Goal: Task Accomplishment & Management: Use online tool/utility

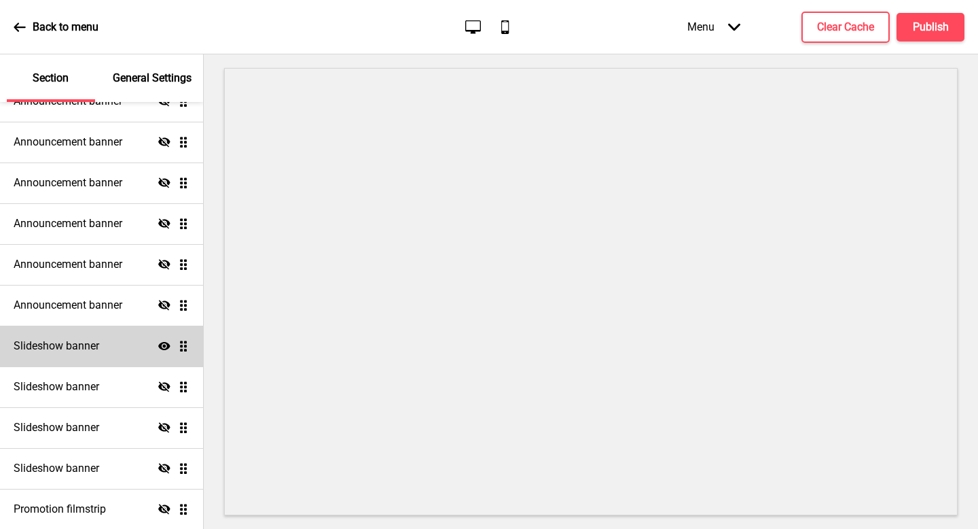
scroll to position [245, 0]
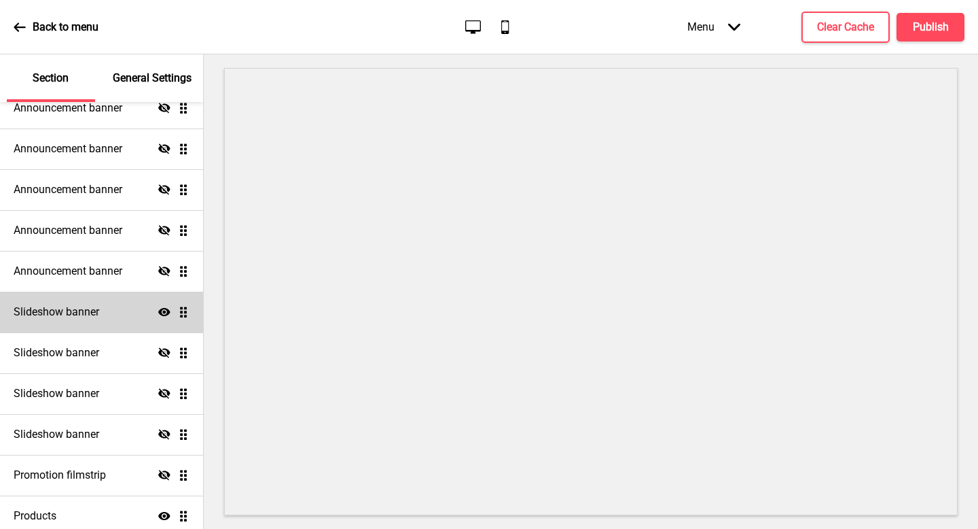
click at [186, 313] on ul "Announcement banner Show Drag Announcement banner Hide Drag Announcement banner…" at bounding box center [101, 250] width 203 height 571
click at [134, 320] on div "Slideshow banner Show Drag" at bounding box center [101, 311] width 203 height 41
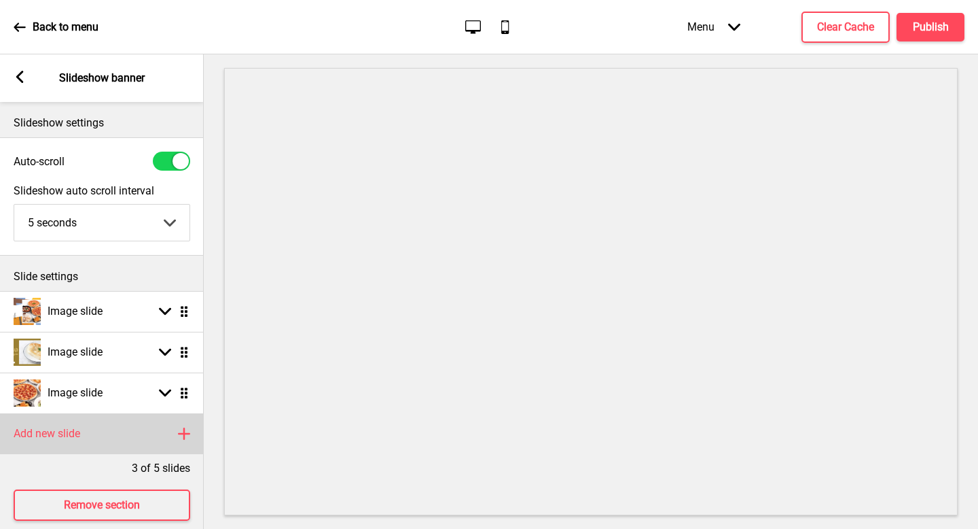
click at [48, 431] on h4 "Add new slide" at bounding box center [47, 433] width 67 height 15
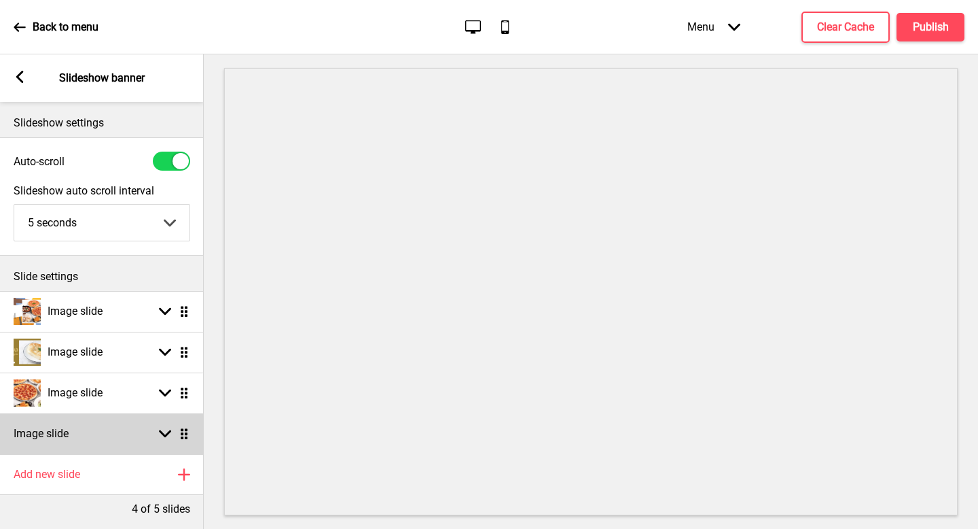
click at [129, 431] on div "Image slide Arrow down Drag" at bounding box center [102, 433] width 204 height 41
select select "right"
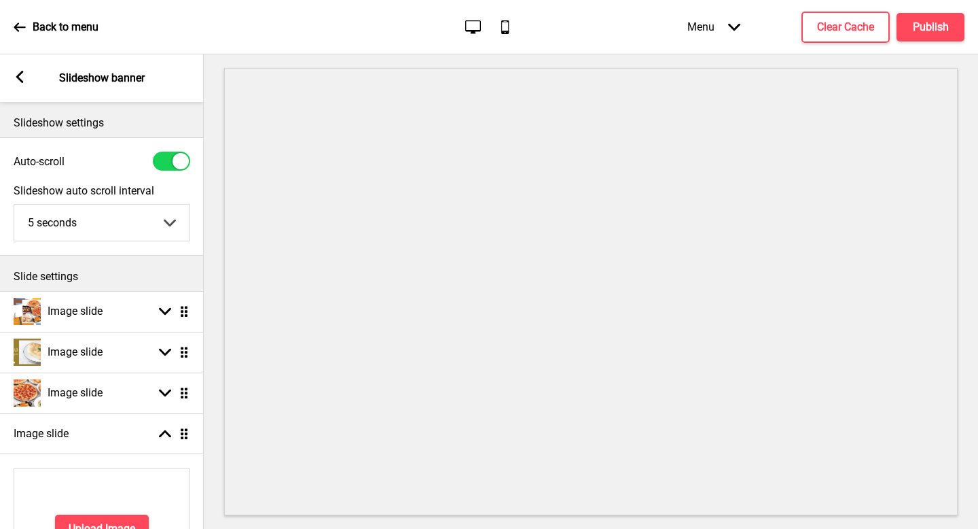
click at [135, 512] on div "Upload Image" at bounding box center [102, 528] width 177 height 122
click at [131, 521] on h4 "Upload Image" at bounding box center [102, 528] width 67 height 15
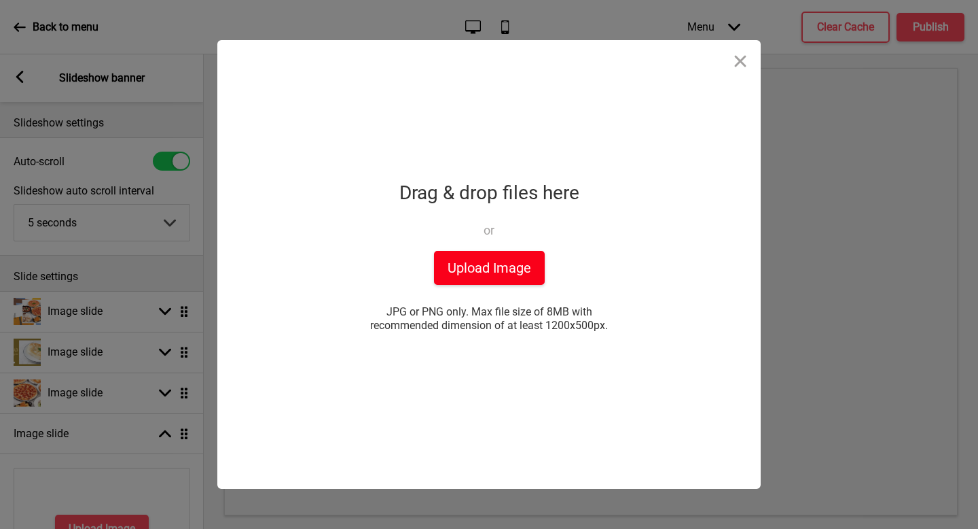
click at [478, 268] on button "Upload Image" at bounding box center [489, 268] width 111 height 34
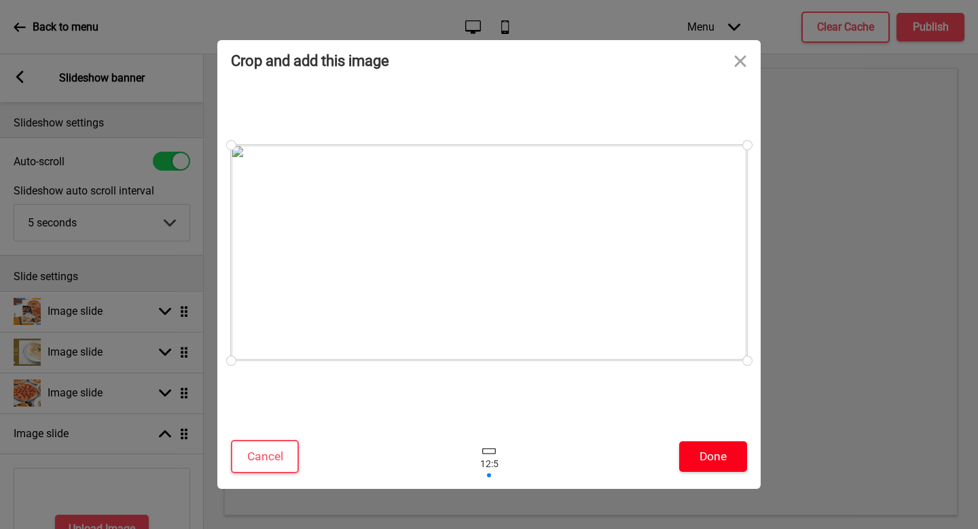
click at [713, 454] on button "Done" at bounding box center [713, 456] width 68 height 31
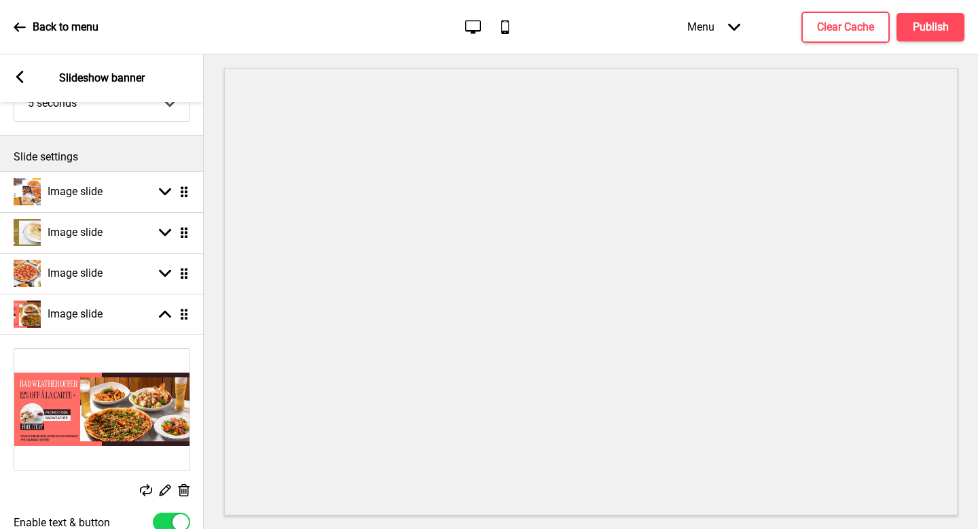
scroll to position [128, 0]
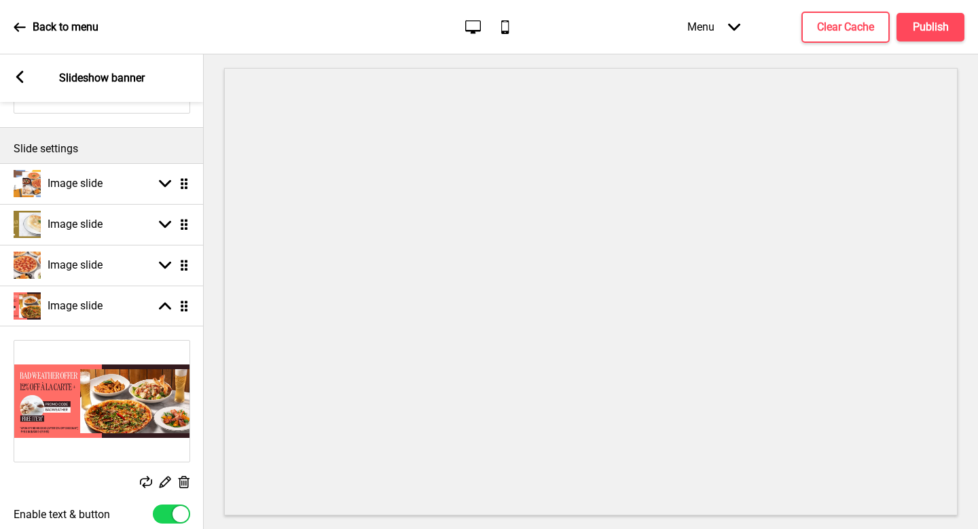
click at [173, 511] on div at bounding box center [181, 513] width 16 height 16
checkbox input "false"
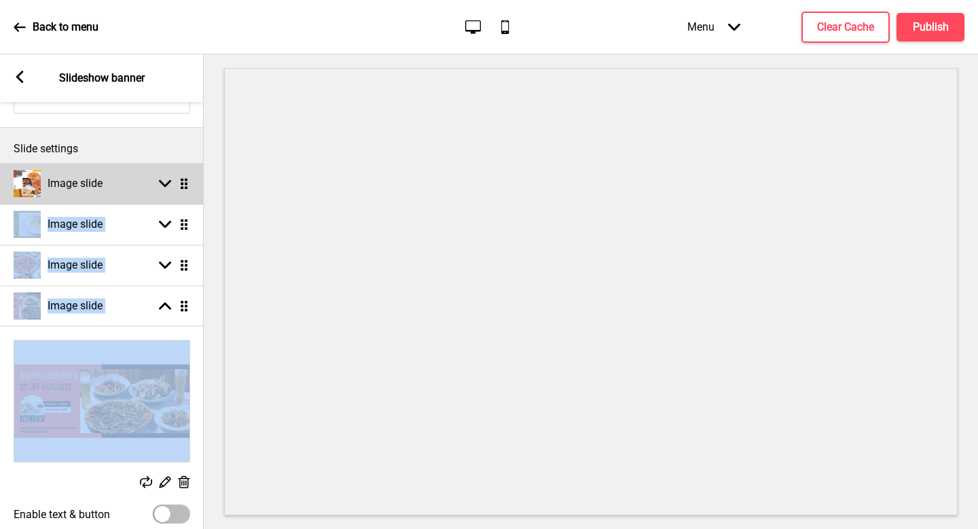
drag, startPoint x: 186, startPoint y: 298, endPoint x: 186, endPoint y: 186, distance: 112.1
click at [186, 186] on ul "Image slide Arrow down Drag Image slide Arrow down Drag Image slide Arrow down …" at bounding box center [102, 363] width 204 height 400
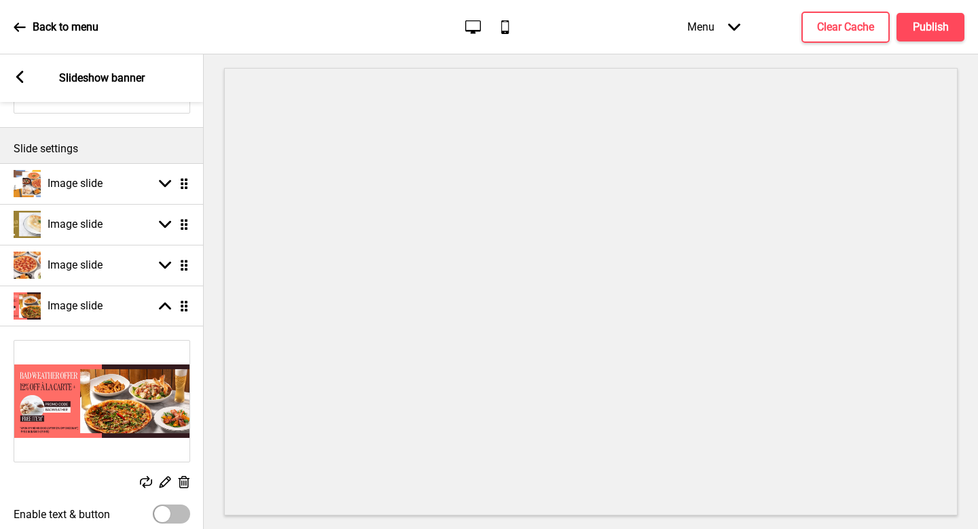
click at [182, 302] on ul "Image slide Arrow down Drag Image slide Arrow down Drag Image slide Arrow down …" at bounding box center [102, 363] width 204 height 400
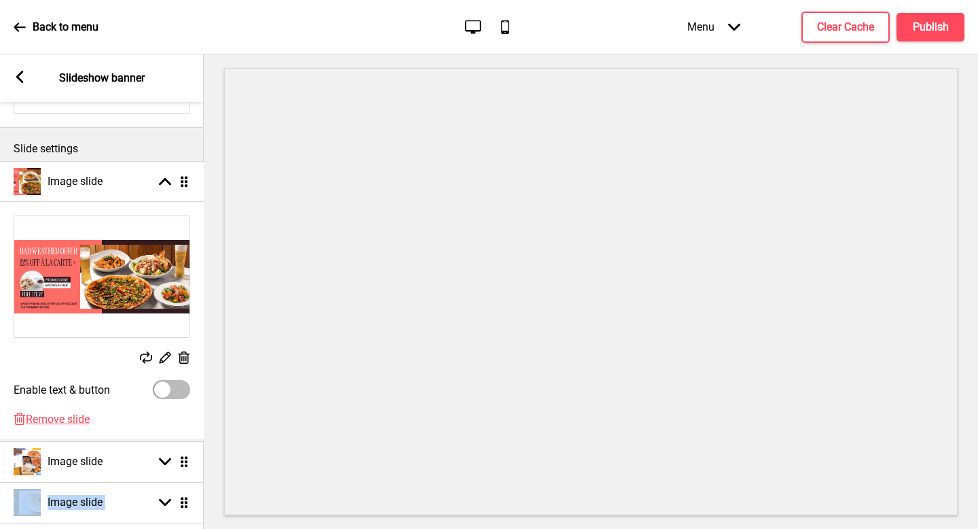
drag, startPoint x: 185, startPoint y: 310, endPoint x: 184, endPoint y: 194, distance: 116.2
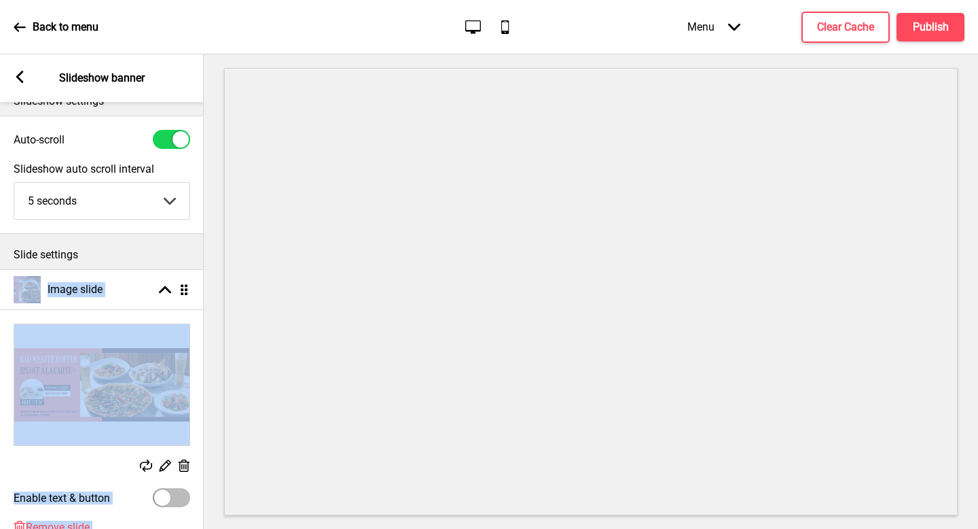
scroll to position [0, 0]
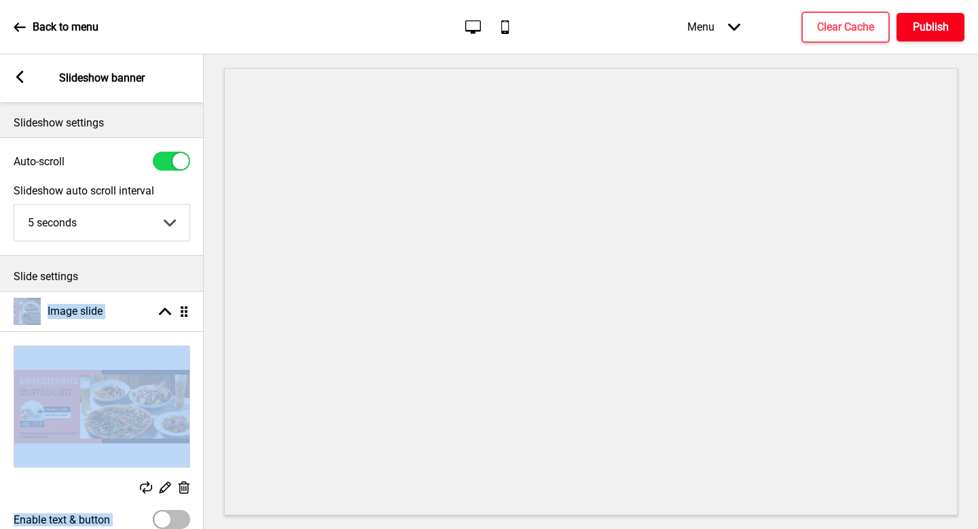
click at [952, 26] on button "Publish" at bounding box center [931, 27] width 68 height 29
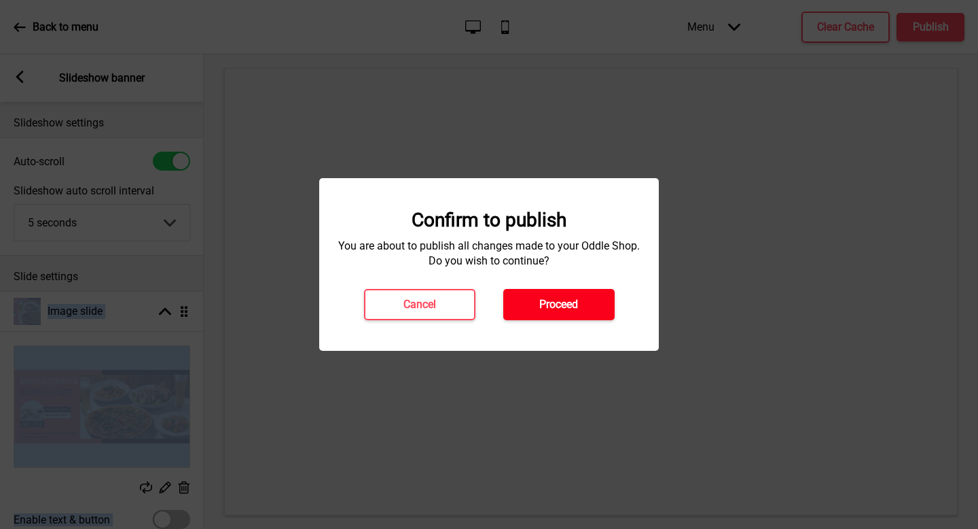
click at [562, 310] on h4 "Proceed" at bounding box center [558, 304] width 39 height 15
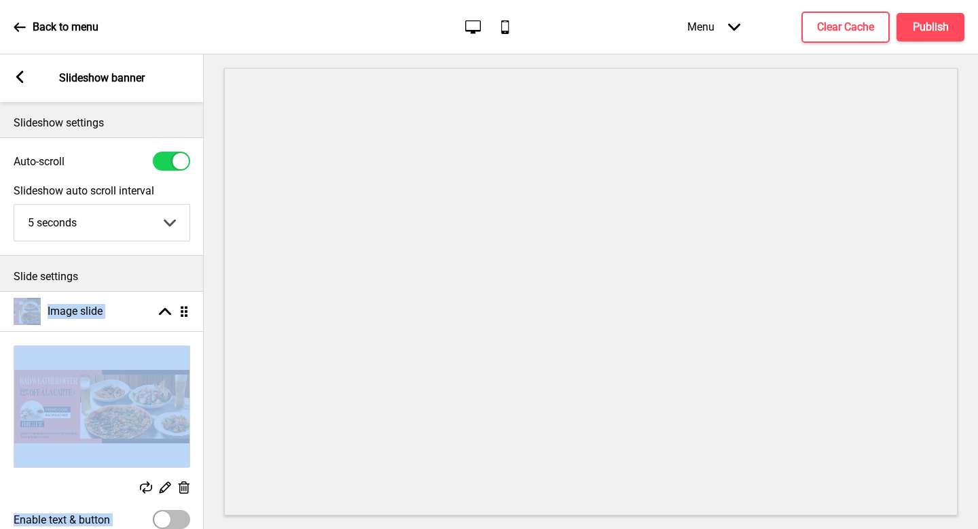
click at [80, 25] on p "Back to menu" at bounding box center [66, 27] width 66 height 15
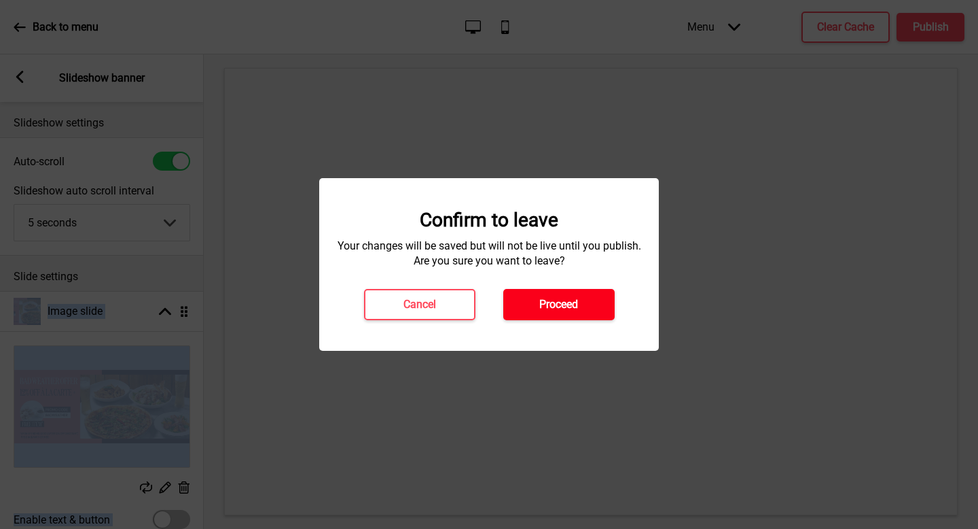
click at [553, 301] on h4 "Proceed" at bounding box center [558, 304] width 39 height 15
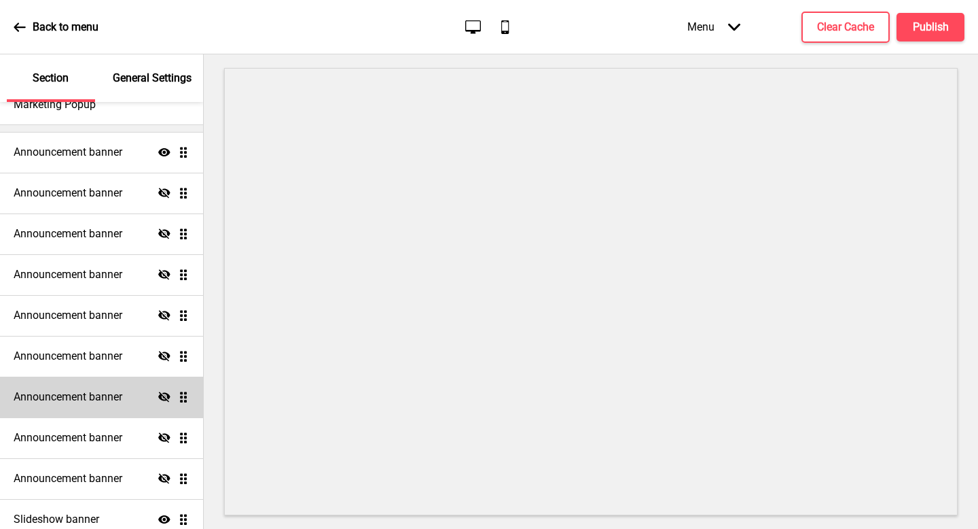
scroll to position [202, 0]
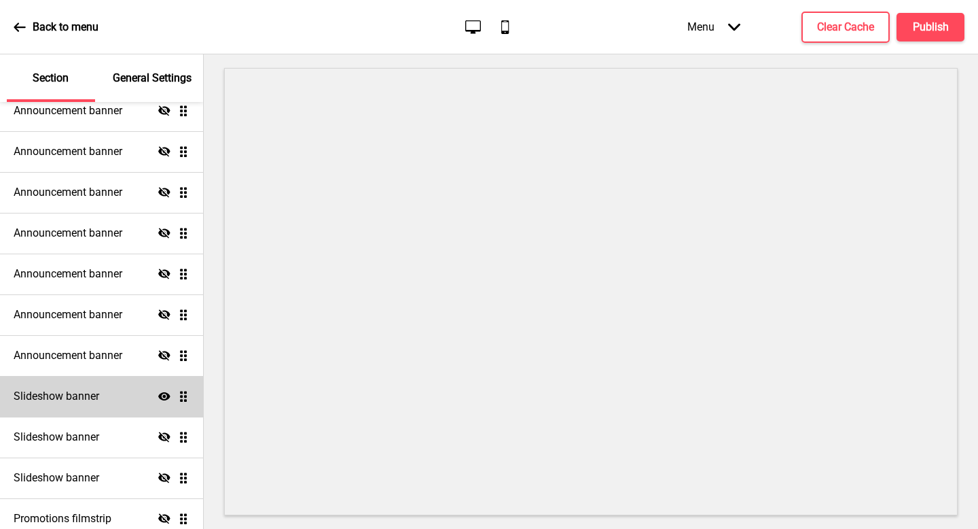
click at [120, 401] on div "Slideshow banner Show Drag" at bounding box center [101, 396] width 203 height 41
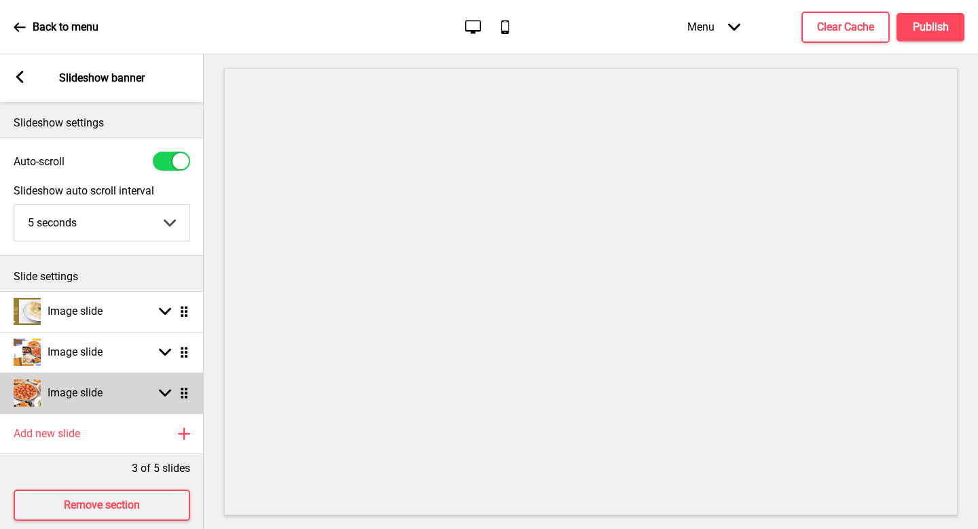
scroll to position [19, 0]
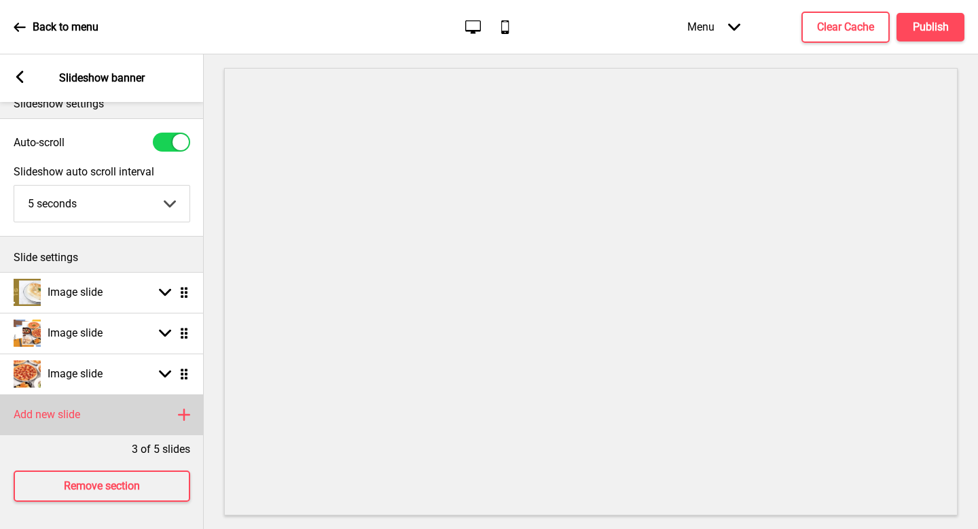
click at [108, 420] on div "Add new slide Plus" at bounding box center [102, 414] width 204 height 41
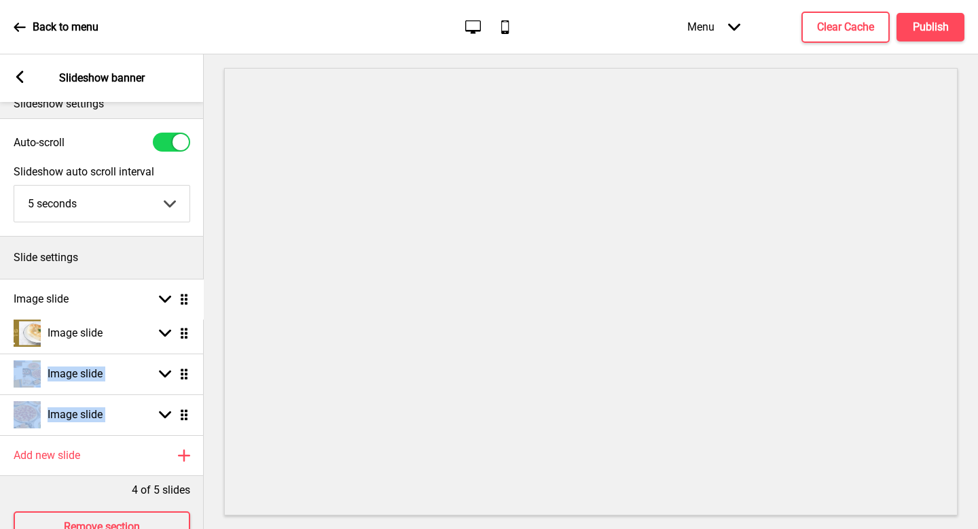
drag, startPoint x: 182, startPoint y: 414, endPoint x: 181, endPoint y: 299, distance: 115.5
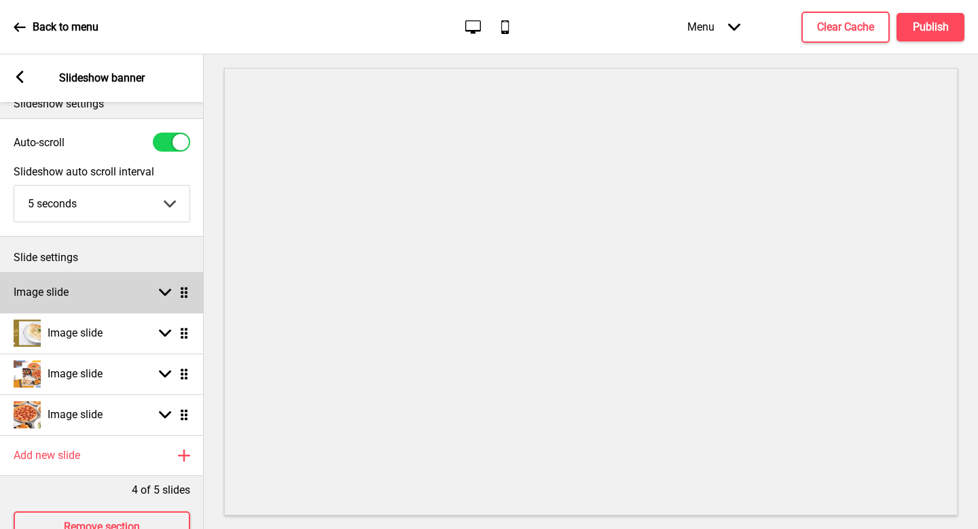
click at [116, 296] on div "Image slide Arrow down Drag" at bounding box center [102, 292] width 204 height 41
select select "right"
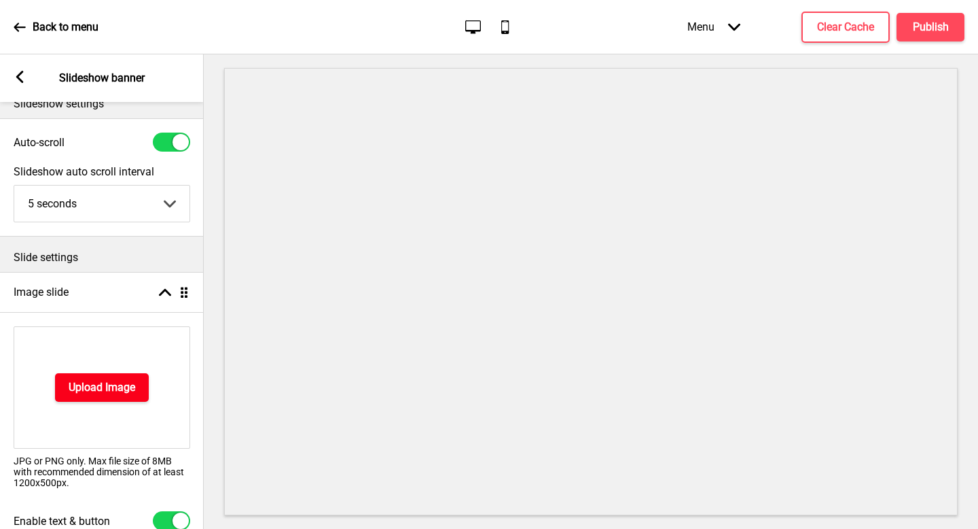
click at [82, 384] on h4 "Upload Image" at bounding box center [102, 387] width 67 height 15
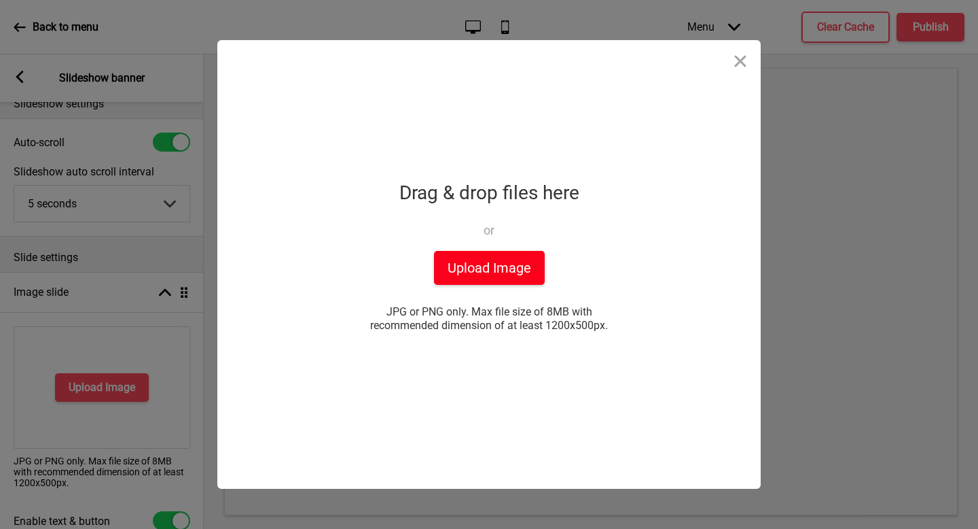
click at [463, 261] on button "Upload Image" at bounding box center [489, 268] width 111 height 34
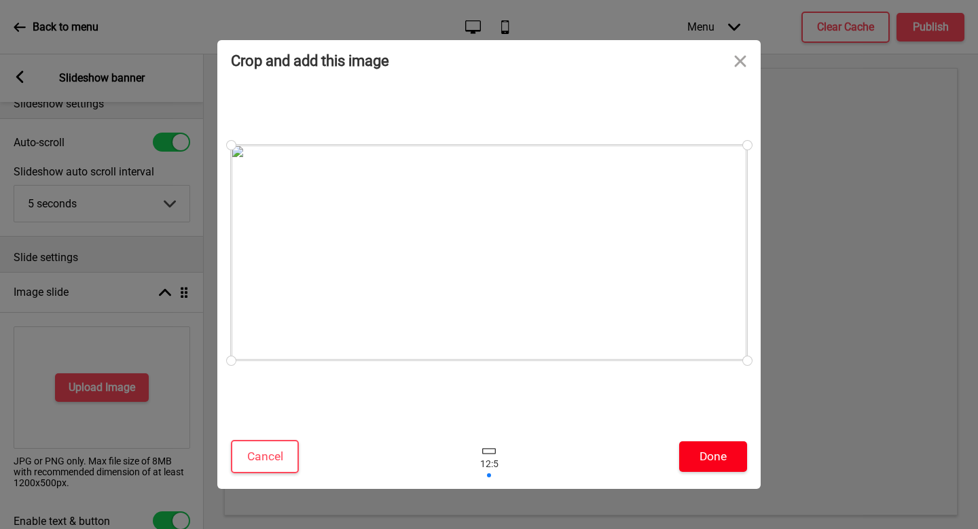
click at [708, 456] on button "Done" at bounding box center [713, 456] width 68 height 31
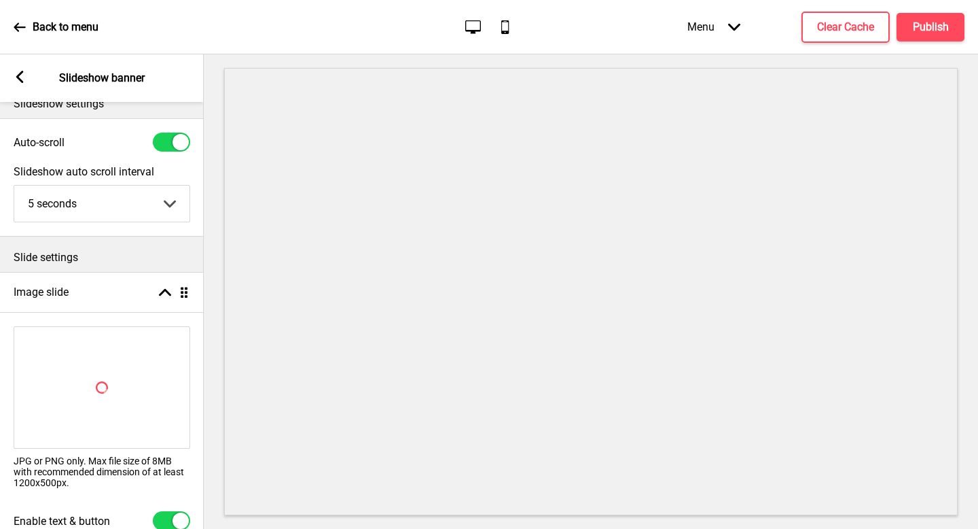
click at [178, 516] on div at bounding box center [181, 520] width 16 height 16
checkbox input "false"
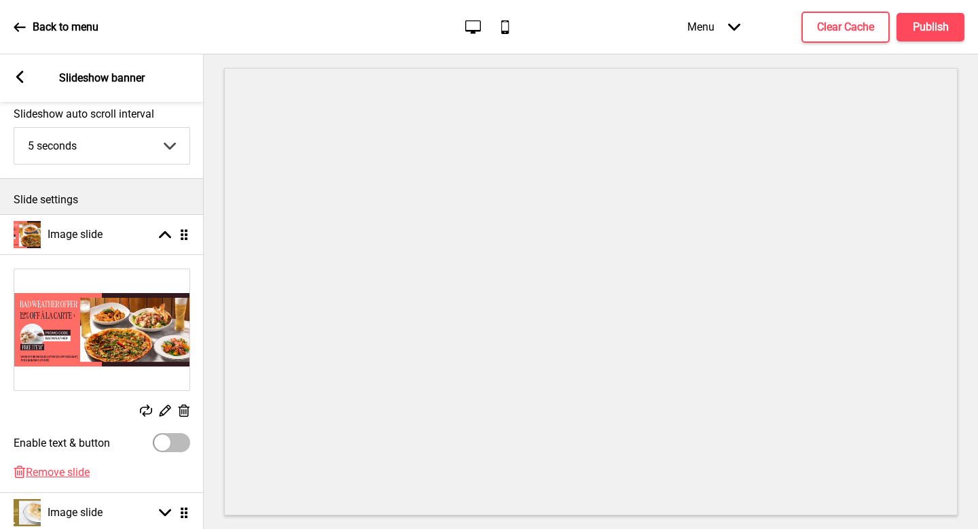
scroll to position [296, 0]
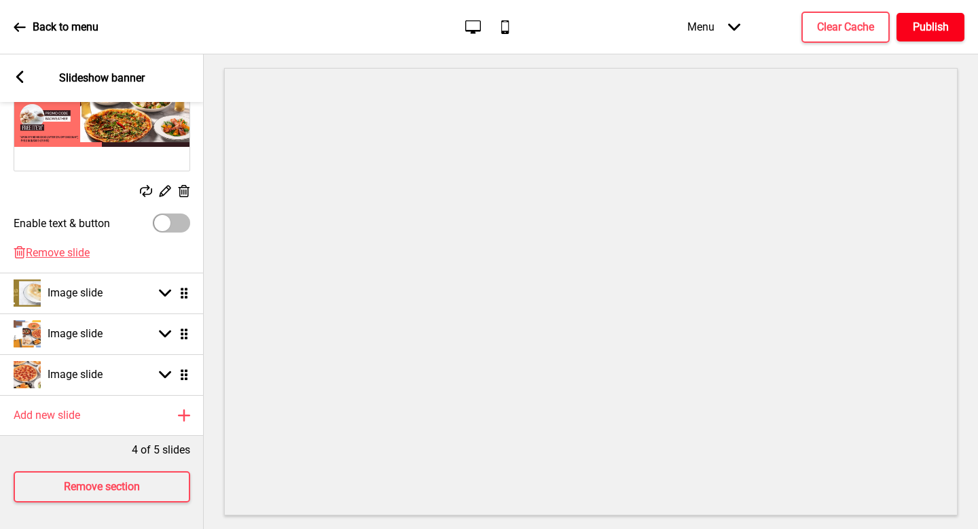
click at [937, 27] on h4 "Publish" at bounding box center [931, 27] width 36 height 15
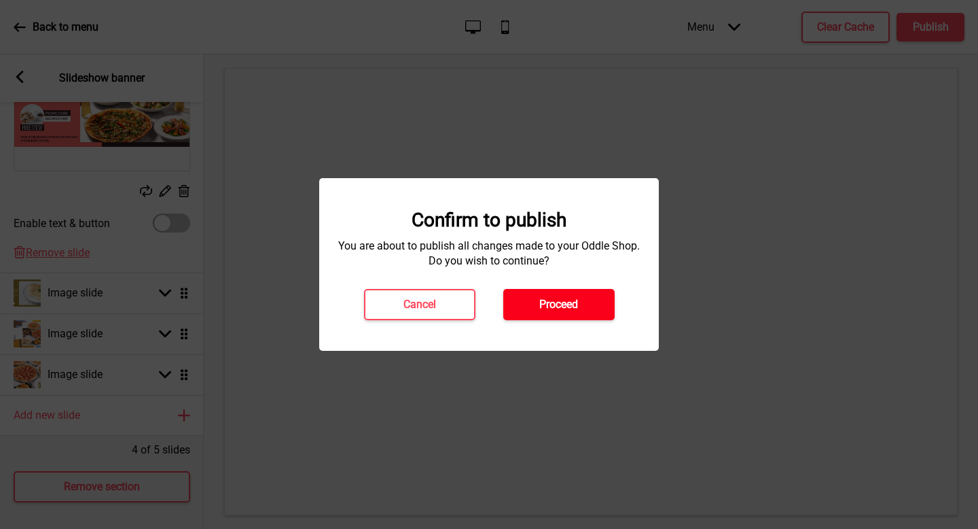
click at [533, 304] on button "Proceed" at bounding box center [558, 304] width 111 height 31
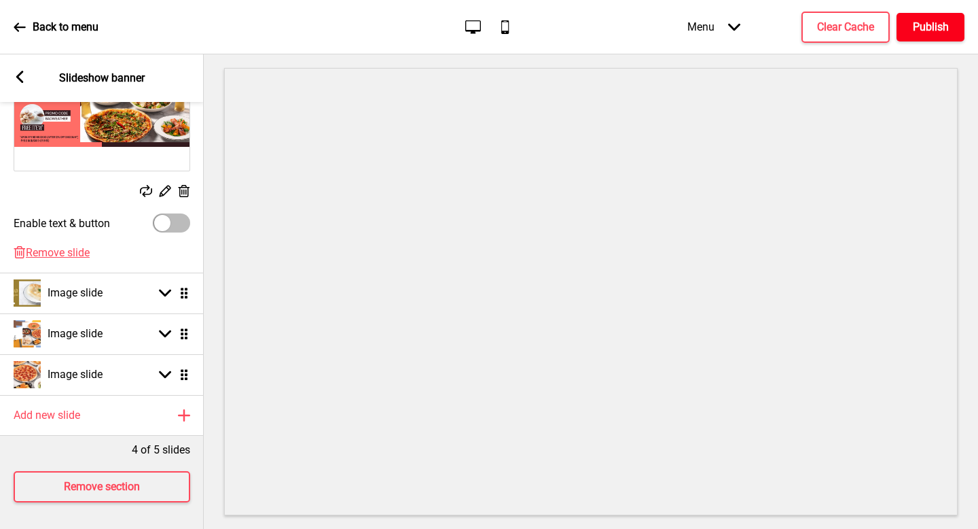
click at [926, 27] on h4 "Publish" at bounding box center [931, 27] width 36 height 15
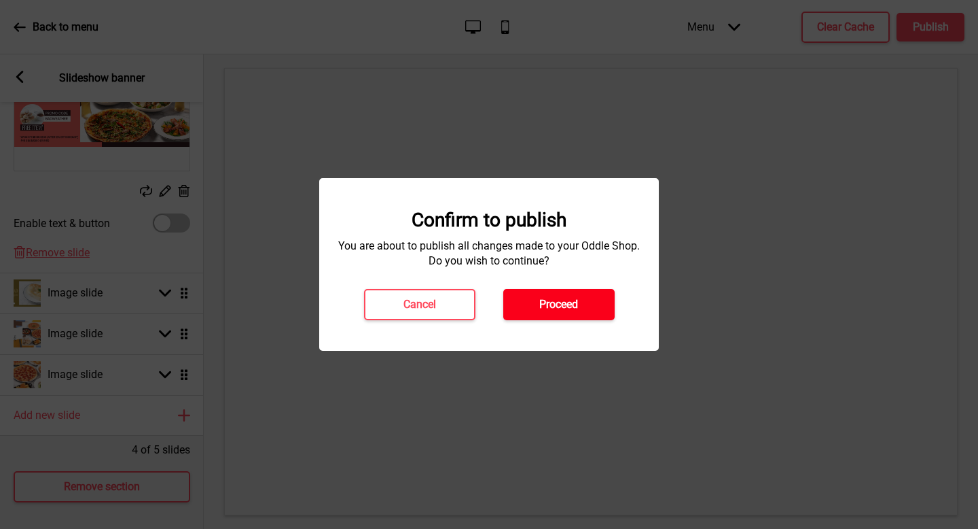
click at [535, 304] on button "Proceed" at bounding box center [558, 304] width 111 height 31
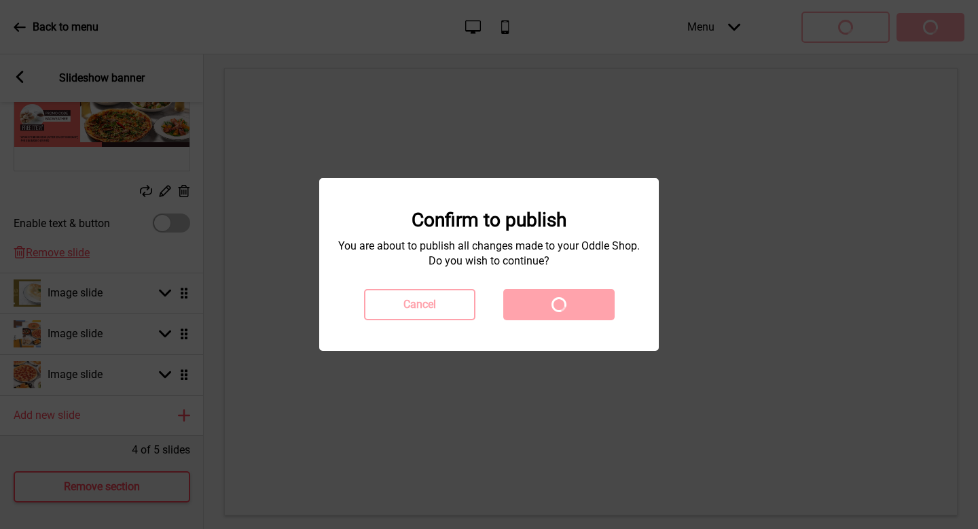
click at [113, 136] on div at bounding box center [489, 264] width 978 height 529
